Goal: Task Accomplishment & Management: Manage account settings

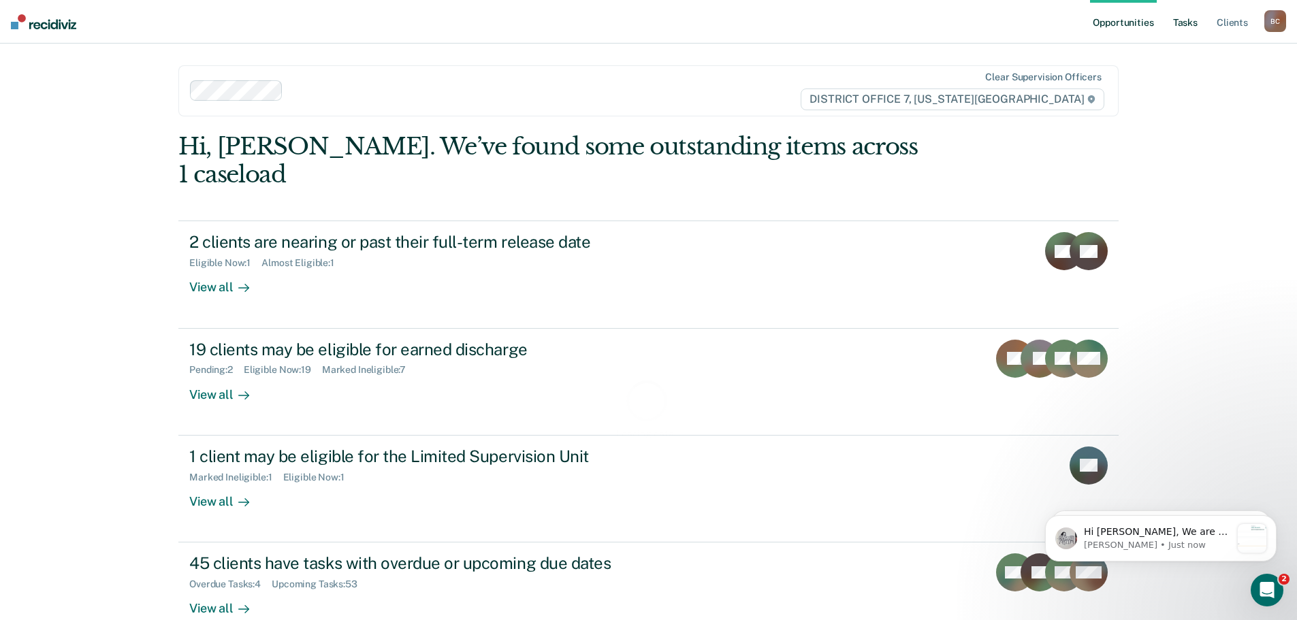
click at [1186, 25] on link "Tasks" at bounding box center [1185, 22] width 30 height 44
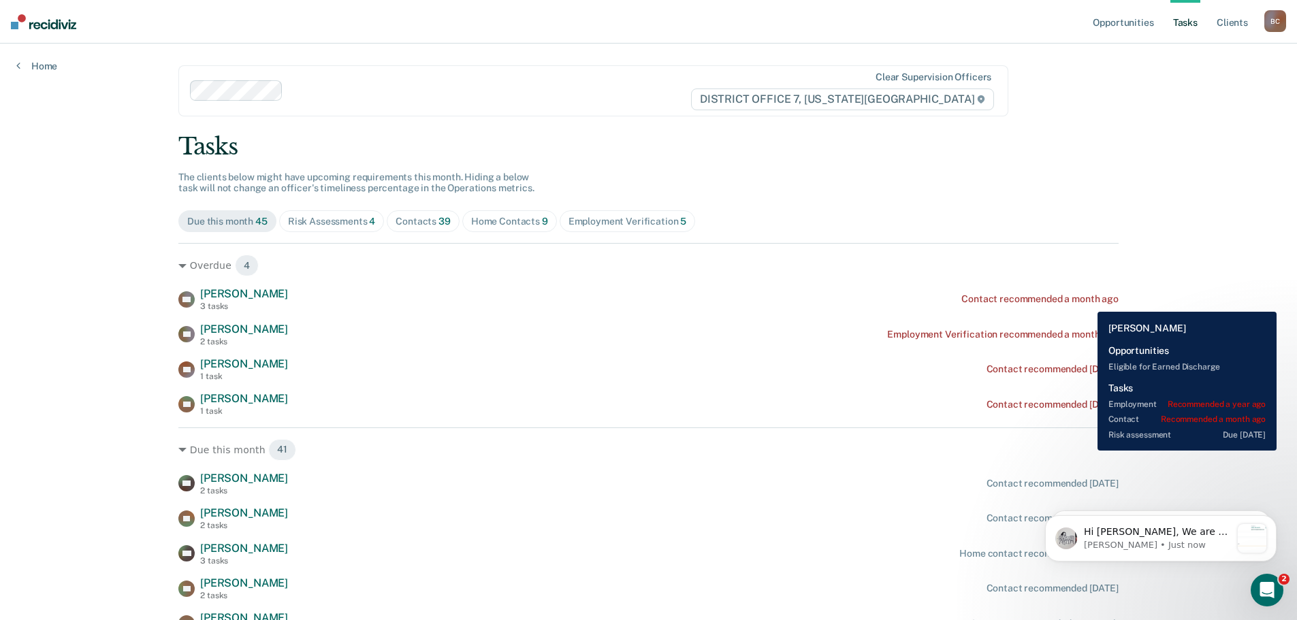
click at [1087, 302] on div "Contact recommended a month ago" at bounding box center [1039, 299] width 157 height 12
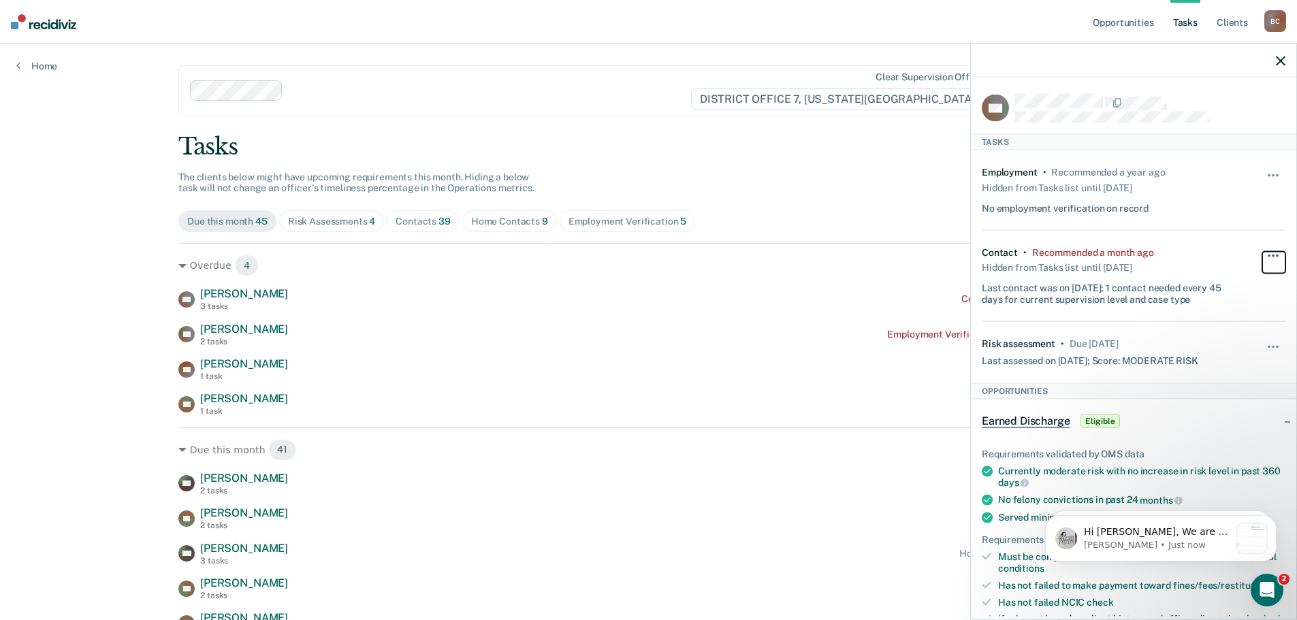
click at [1266, 251] on button "button" at bounding box center [1273, 262] width 23 height 22
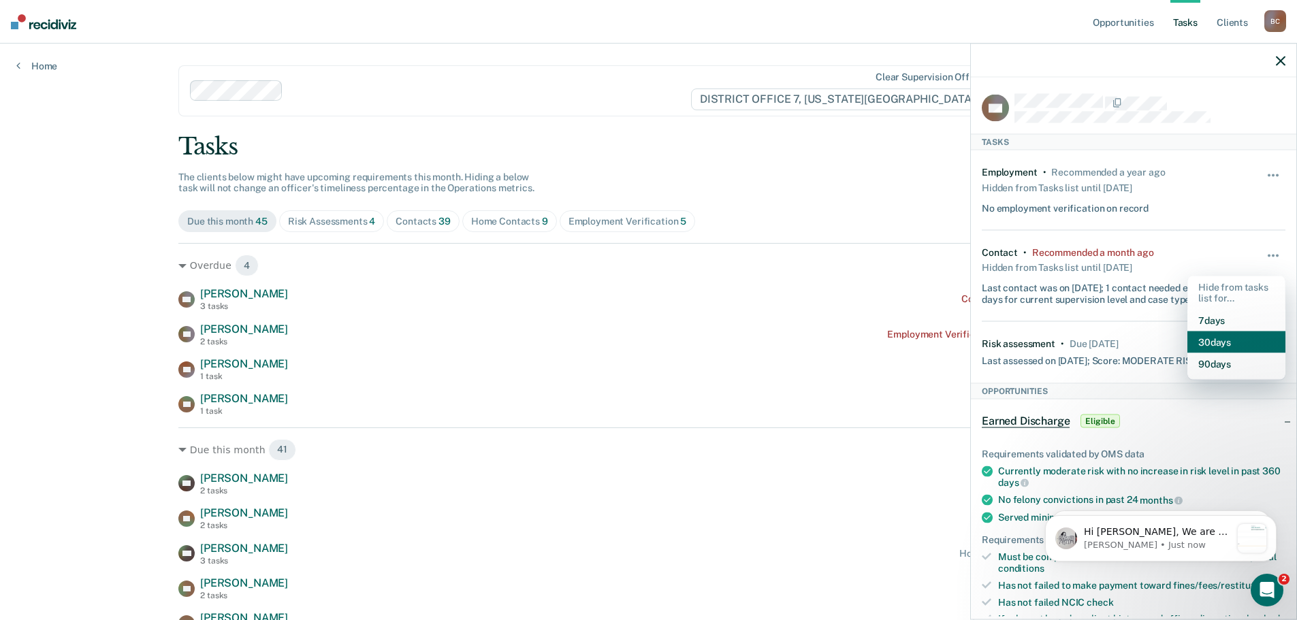
click at [1222, 345] on button "30 days" at bounding box center [1236, 342] width 98 height 22
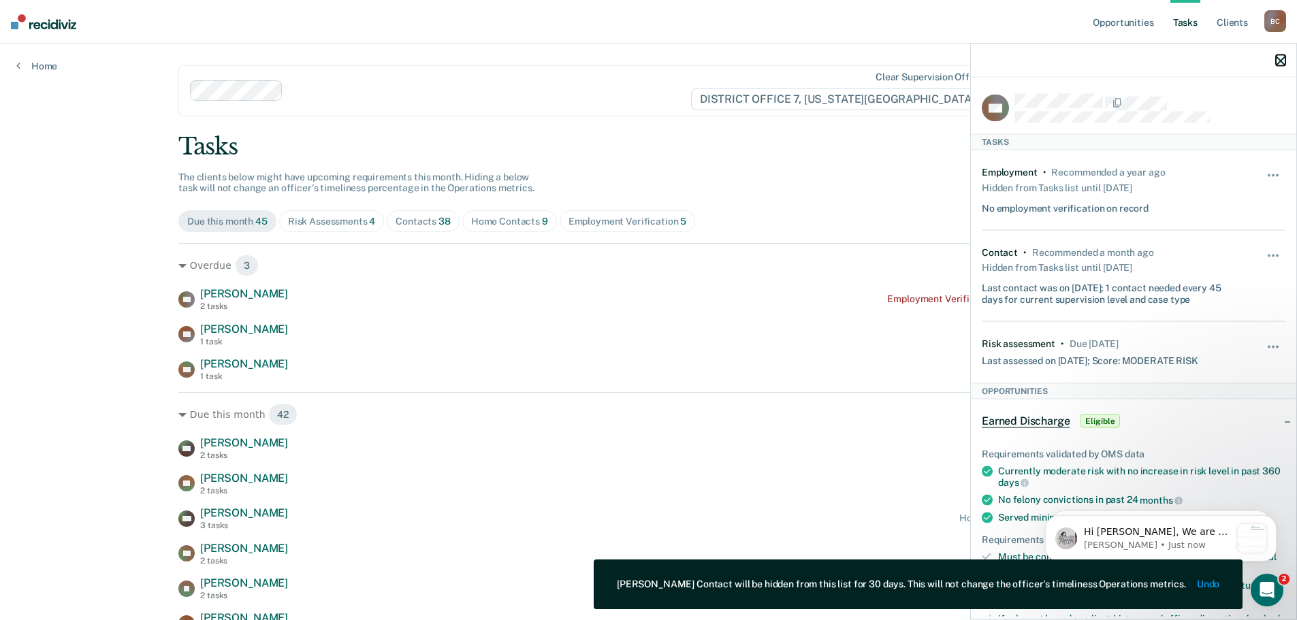
click at [1281, 59] on icon "button" at bounding box center [1280, 61] width 10 height 10
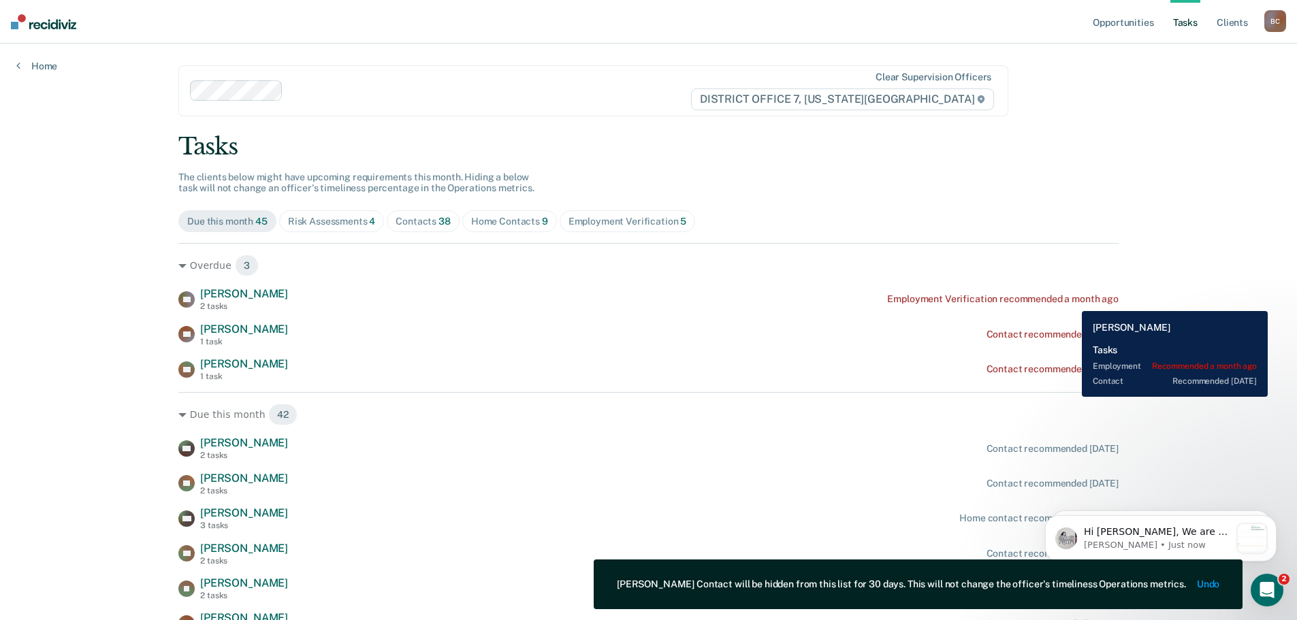
click at [1071, 301] on div "Employment Verification recommended a month ago" at bounding box center [1002, 299] width 231 height 12
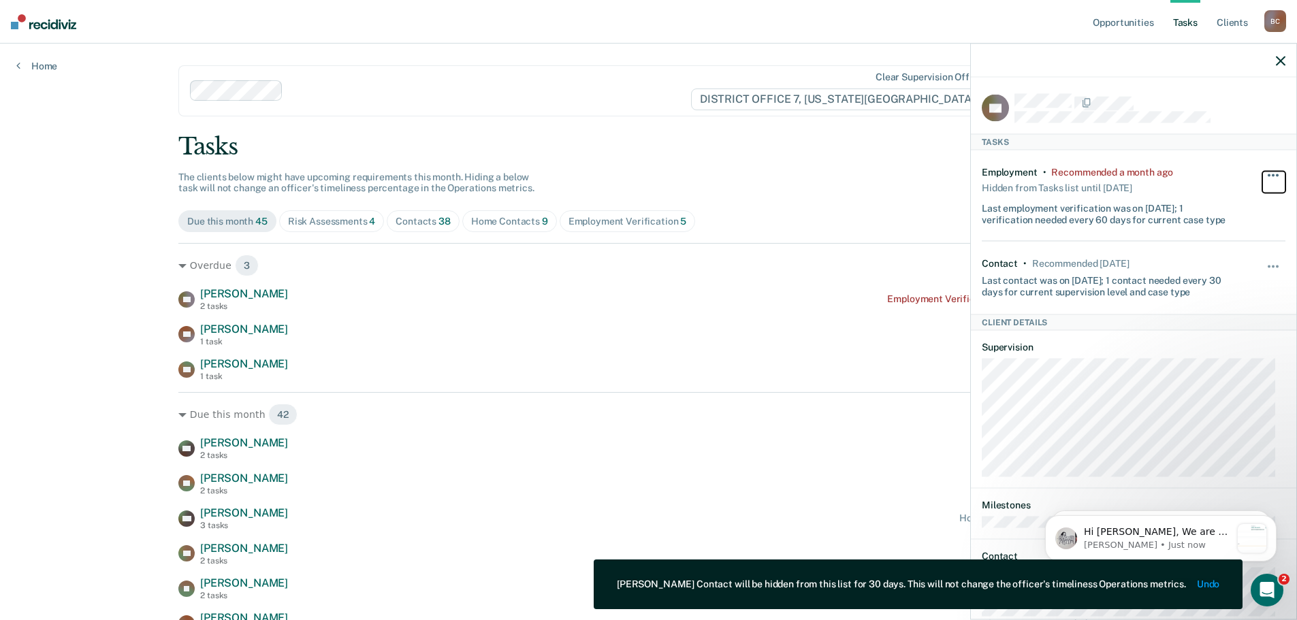
click at [1264, 178] on button "button" at bounding box center [1273, 182] width 23 height 22
click at [1225, 262] on button "30 days" at bounding box center [1236, 262] width 98 height 22
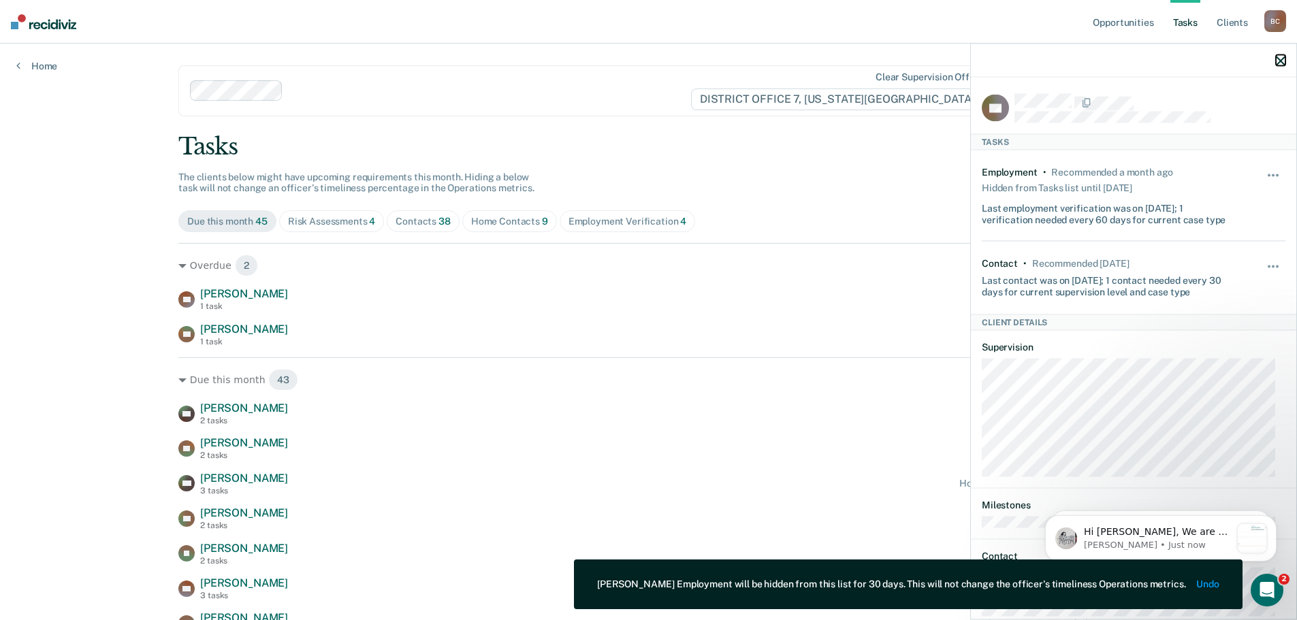
click at [1275, 61] on icon "button" at bounding box center [1280, 61] width 10 height 10
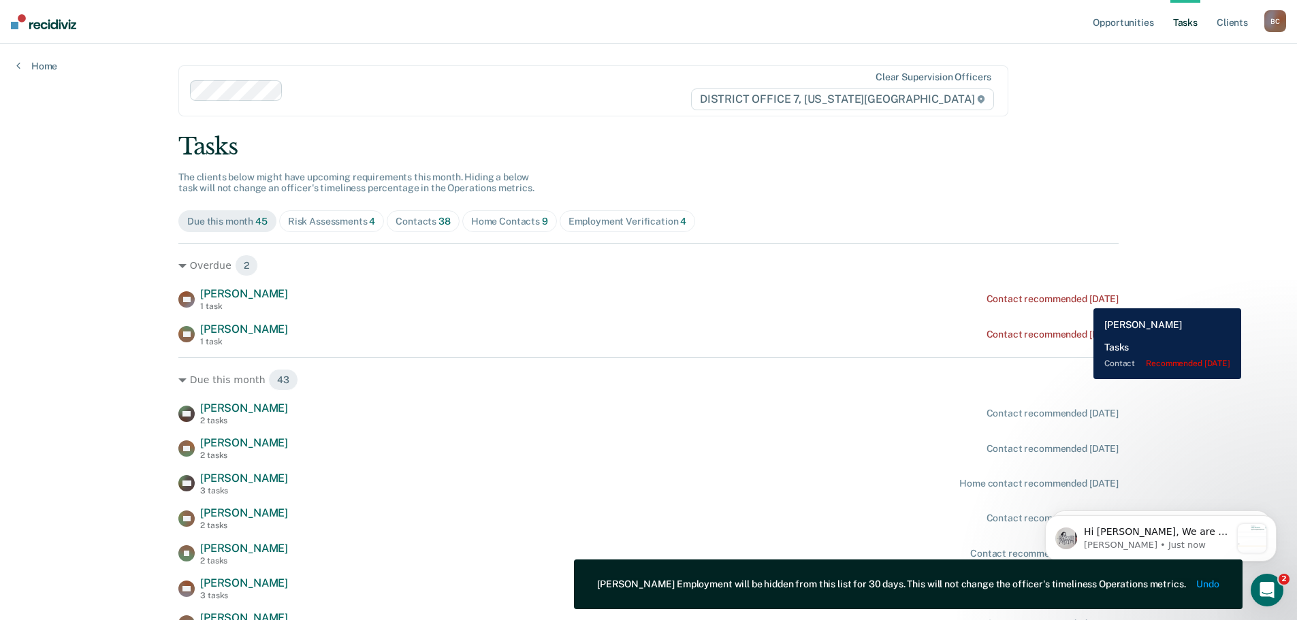
click at [1083, 298] on div "Contact recommended [DATE]" at bounding box center [1052, 299] width 132 height 12
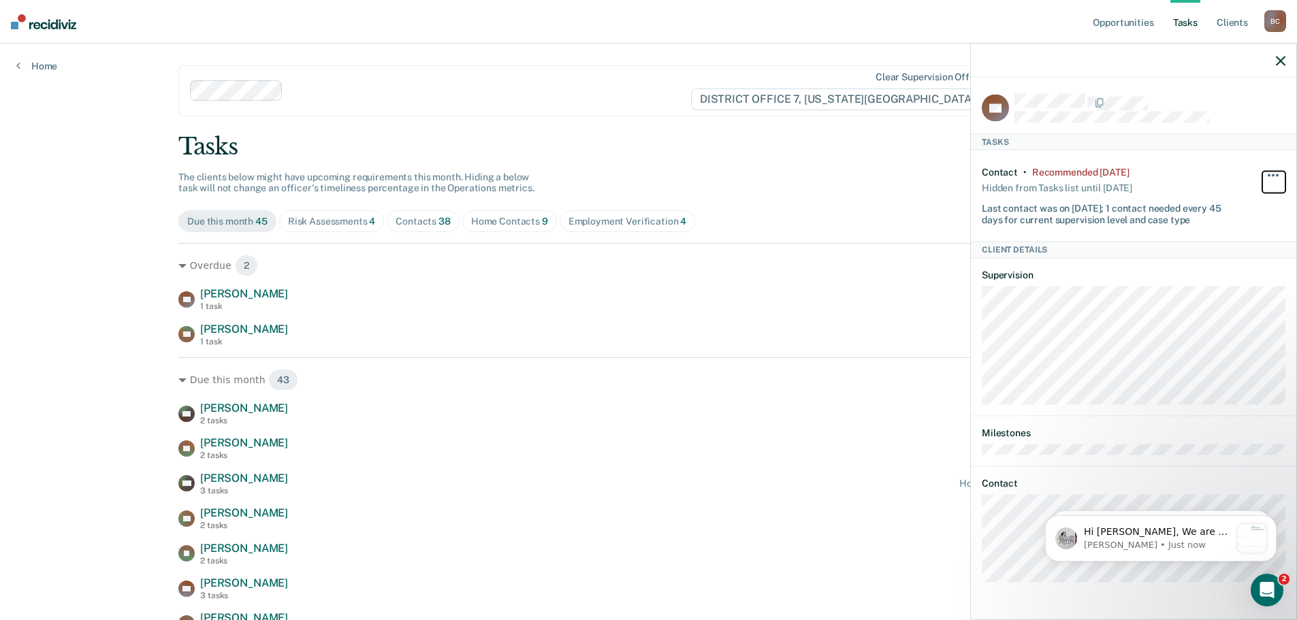
click at [1275, 172] on button "button" at bounding box center [1273, 182] width 23 height 22
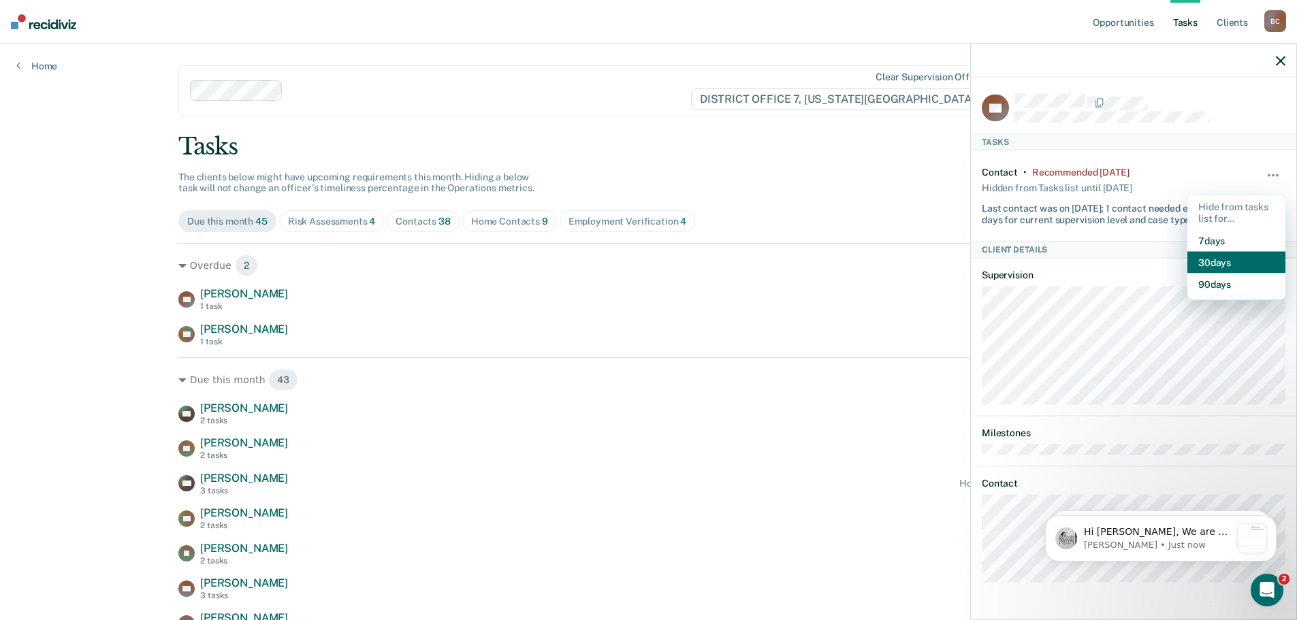
click at [1232, 256] on button "30 days" at bounding box center [1236, 262] width 98 height 22
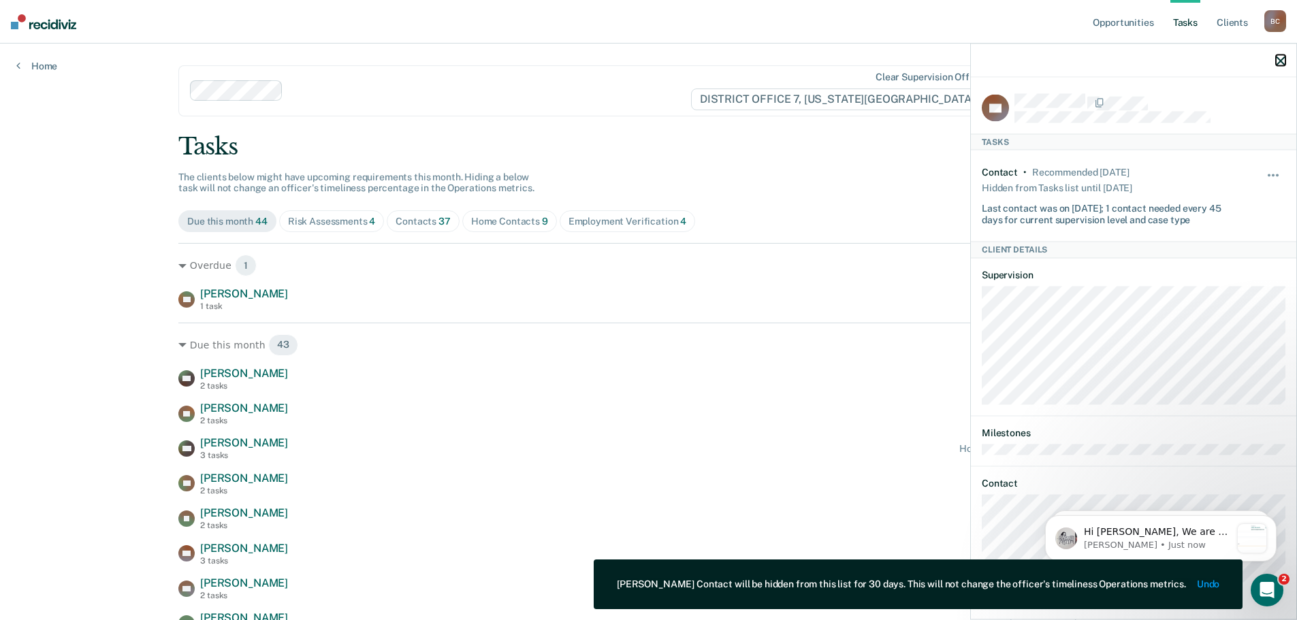
click at [1280, 59] on icon "button" at bounding box center [1280, 61] width 10 height 10
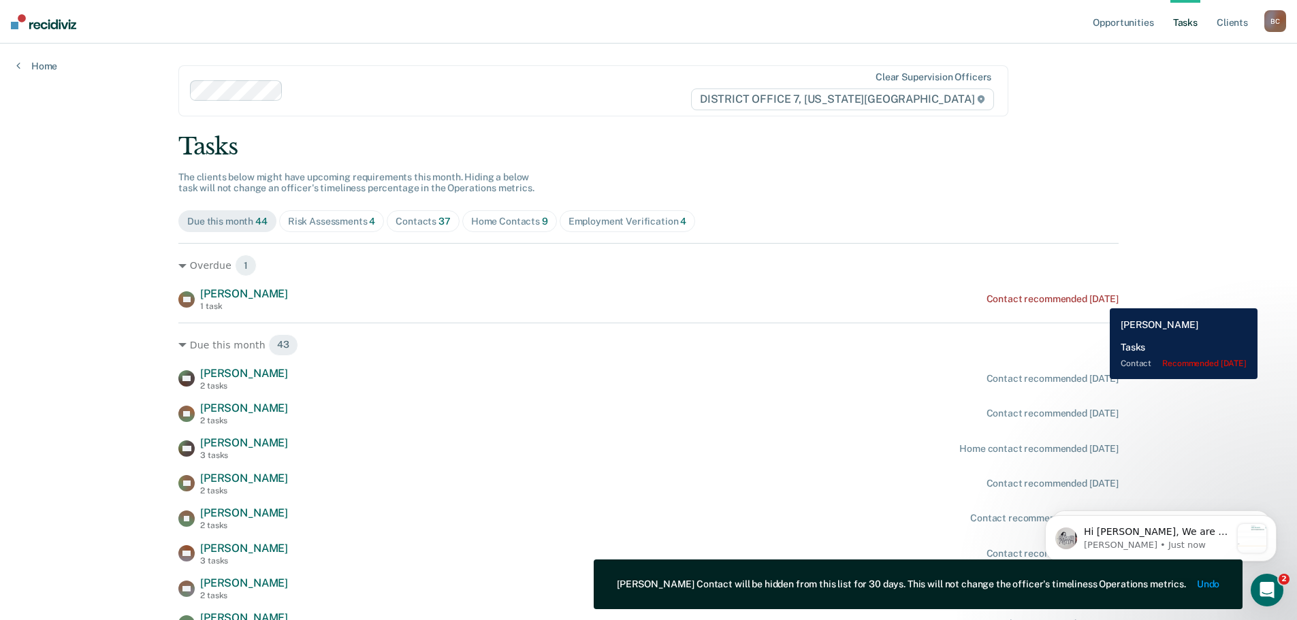
click at [1099, 298] on div "Contact recommended [DATE]" at bounding box center [1052, 299] width 132 height 12
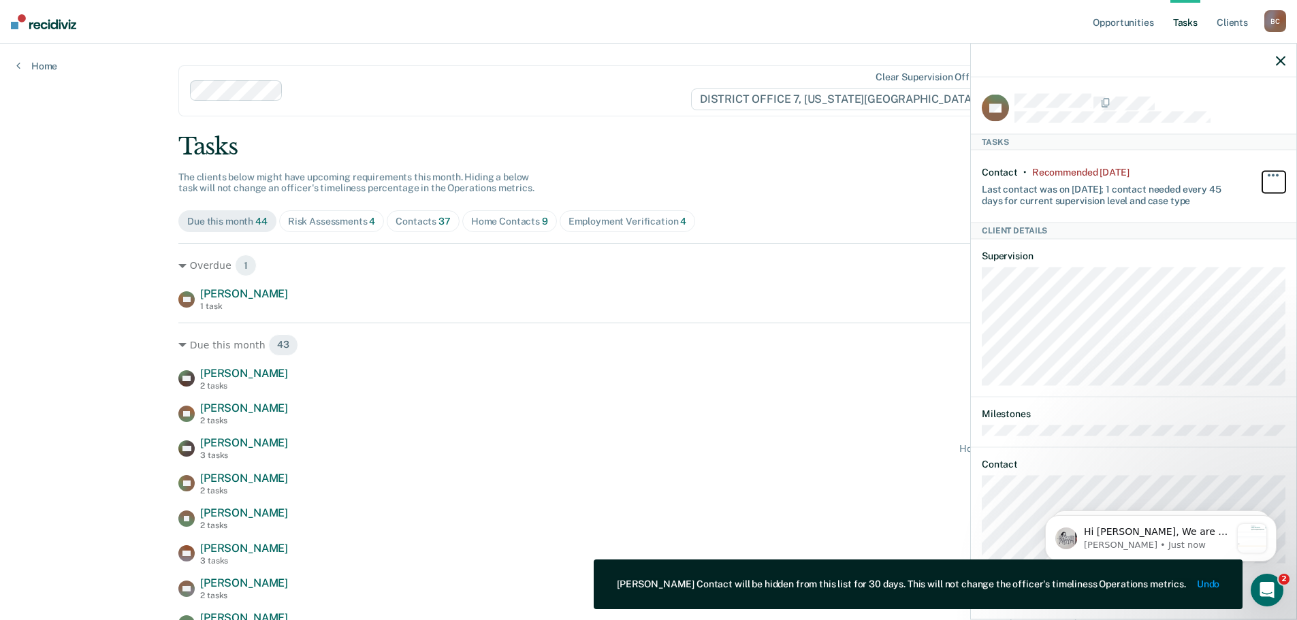
click at [1276, 174] on span "button" at bounding box center [1276, 175] width 3 height 3
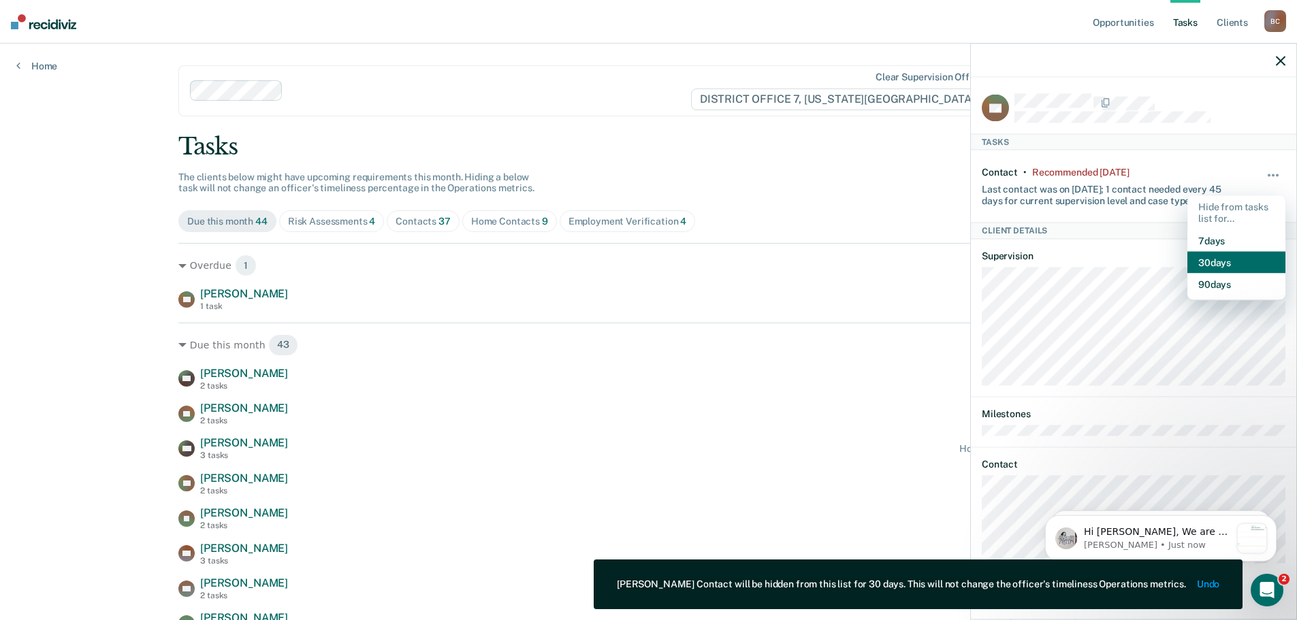
click at [1233, 252] on button "30 days" at bounding box center [1236, 262] width 98 height 22
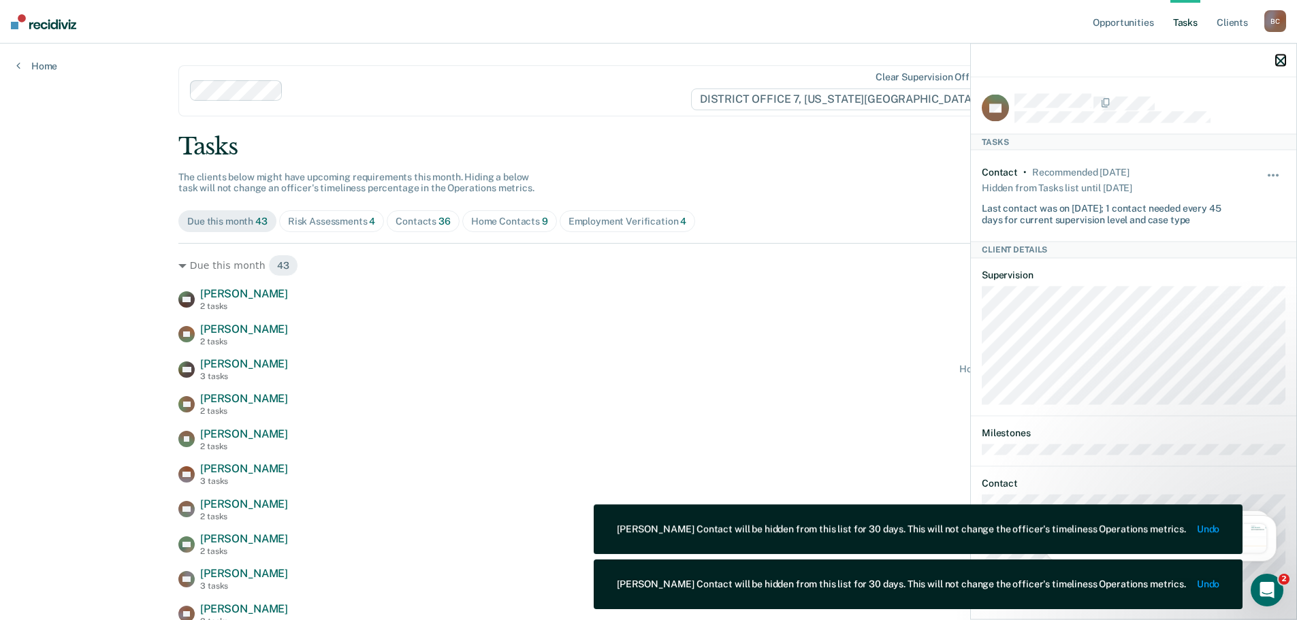
click at [1276, 61] on icon "button" at bounding box center [1280, 61] width 10 height 10
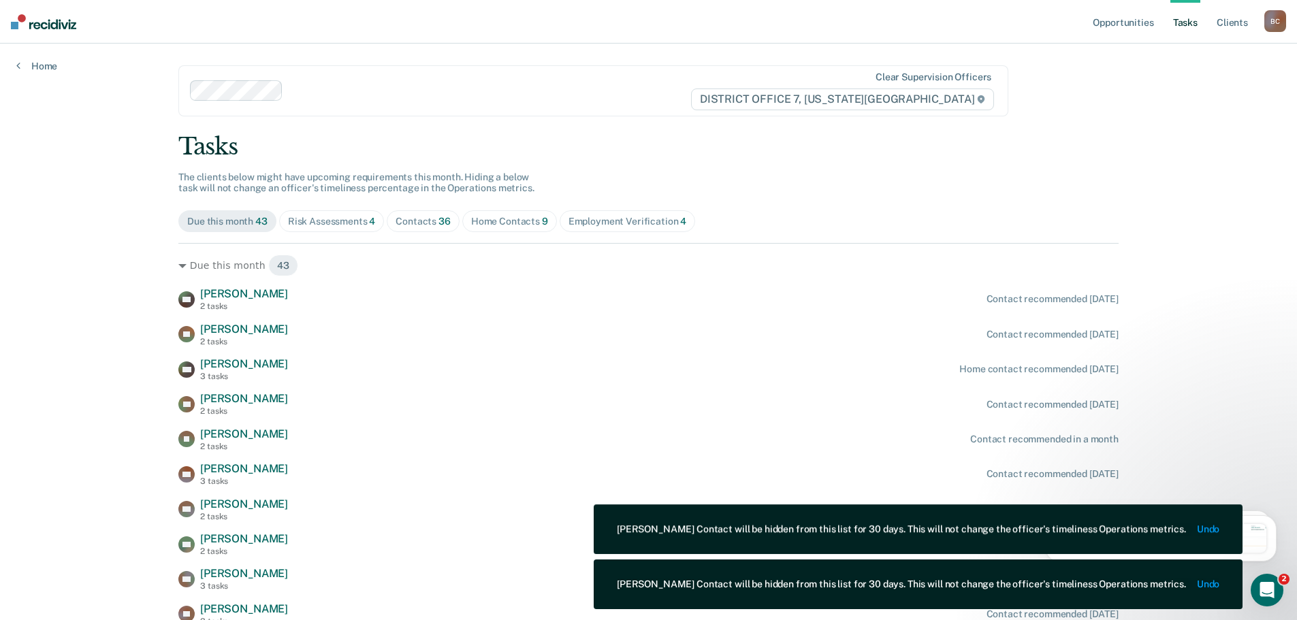
click at [346, 228] on span "Risk Assessments 4" at bounding box center [331, 221] width 105 height 22
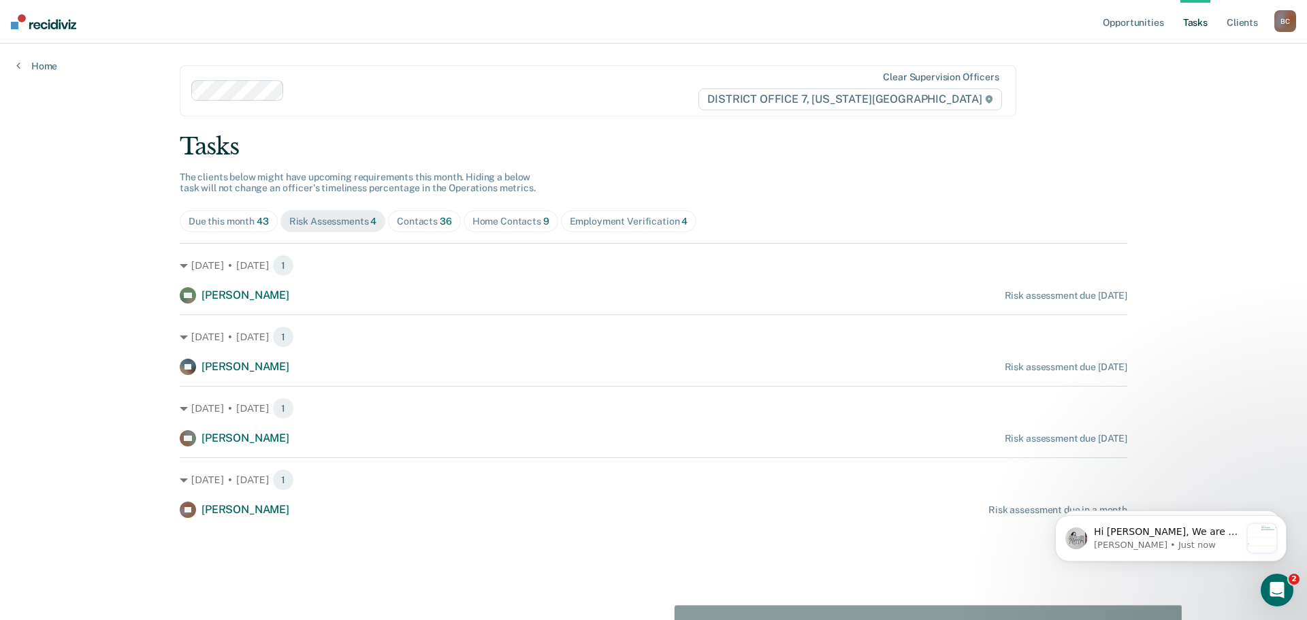
click at [440, 223] on span "36" at bounding box center [446, 221] width 12 height 11
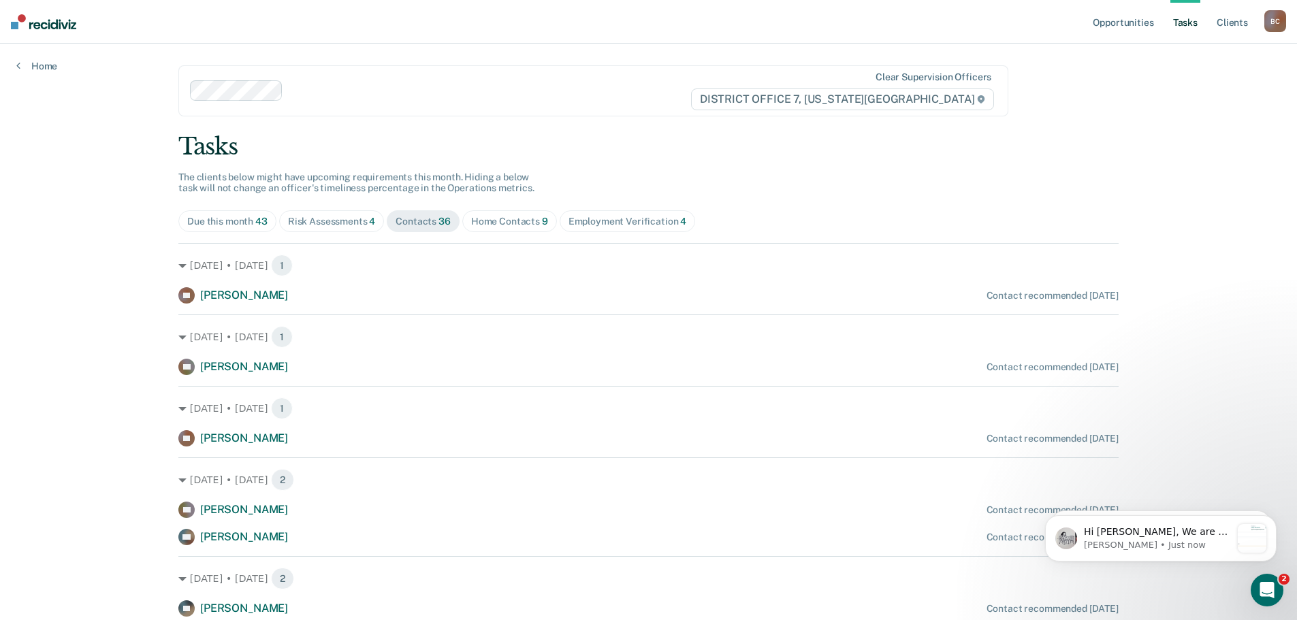
click at [500, 226] on div "Home Contacts 9" at bounding box center [509, 222] width 77 height 12
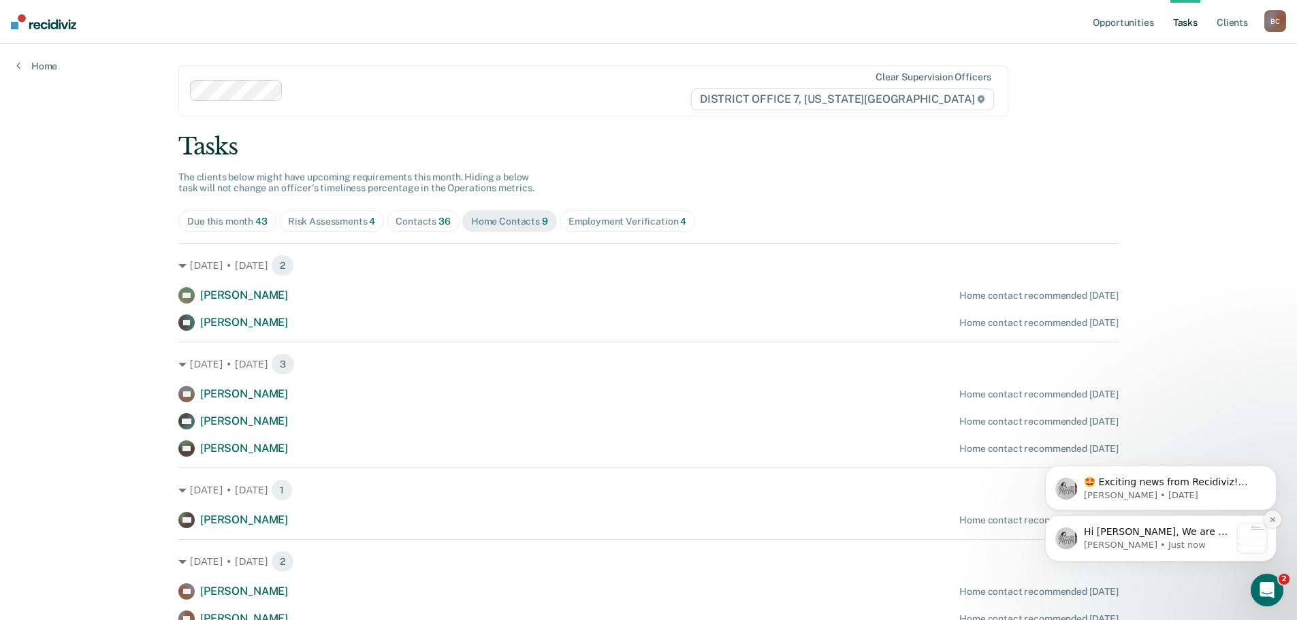
click at [1274, 523] on icon "Dismiss notification" at bounding box center [1272, 519] width 7 height 7
drag, startPoint x: 1274, startPoint y: 574, endPoint x: 1274, endPoint y: 523, distance: 51.7
click at [1274, 523] on icon "Dismiss notification" at bounding box center [1271, 520] width 5 height 5
